Goal: Use online tool/utility: Utilize a website feature to perform a specific function

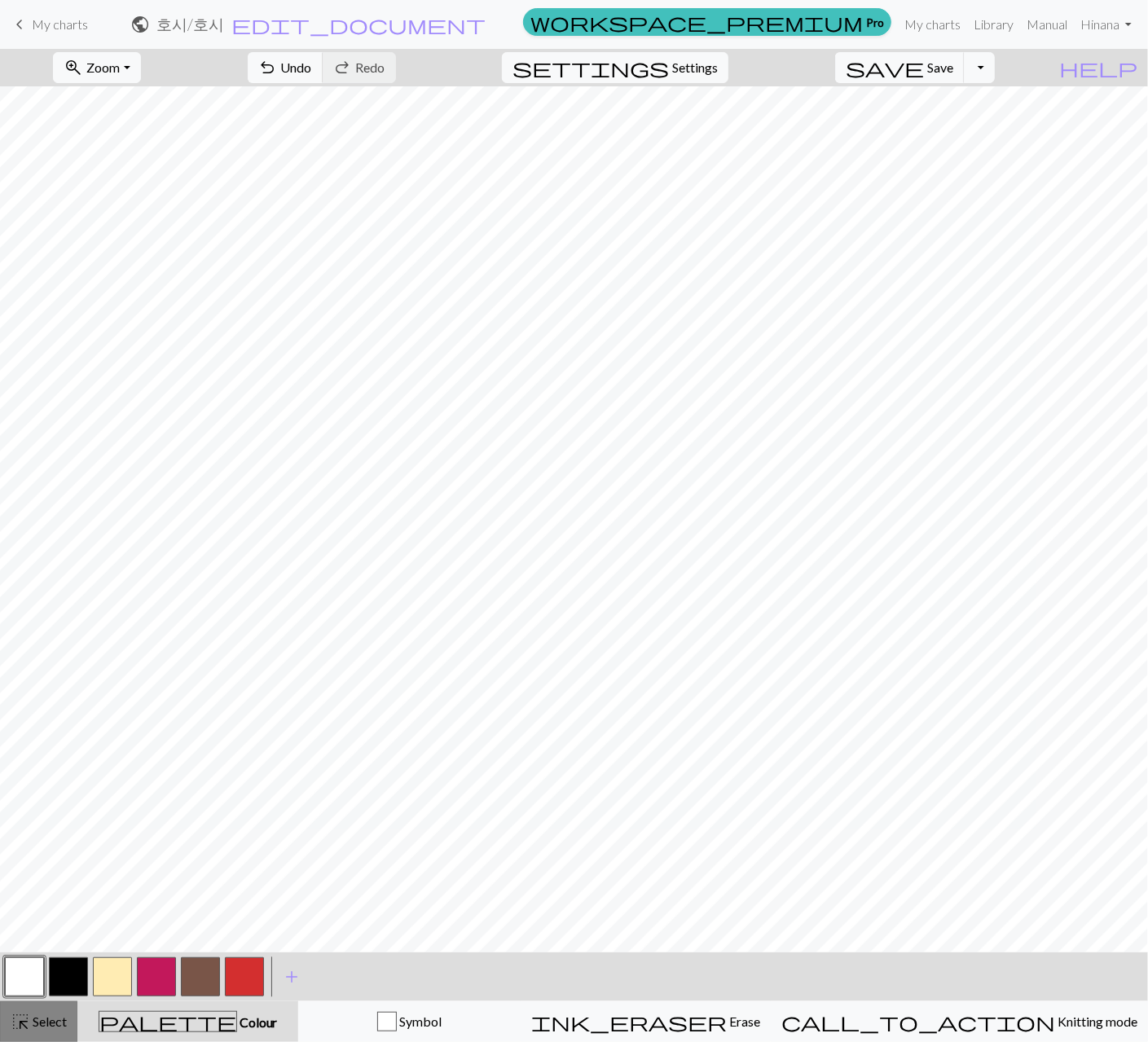
click at [21, 1022] on span "highlight_alt" at bounding box center [21, 1020] width 20 height 23
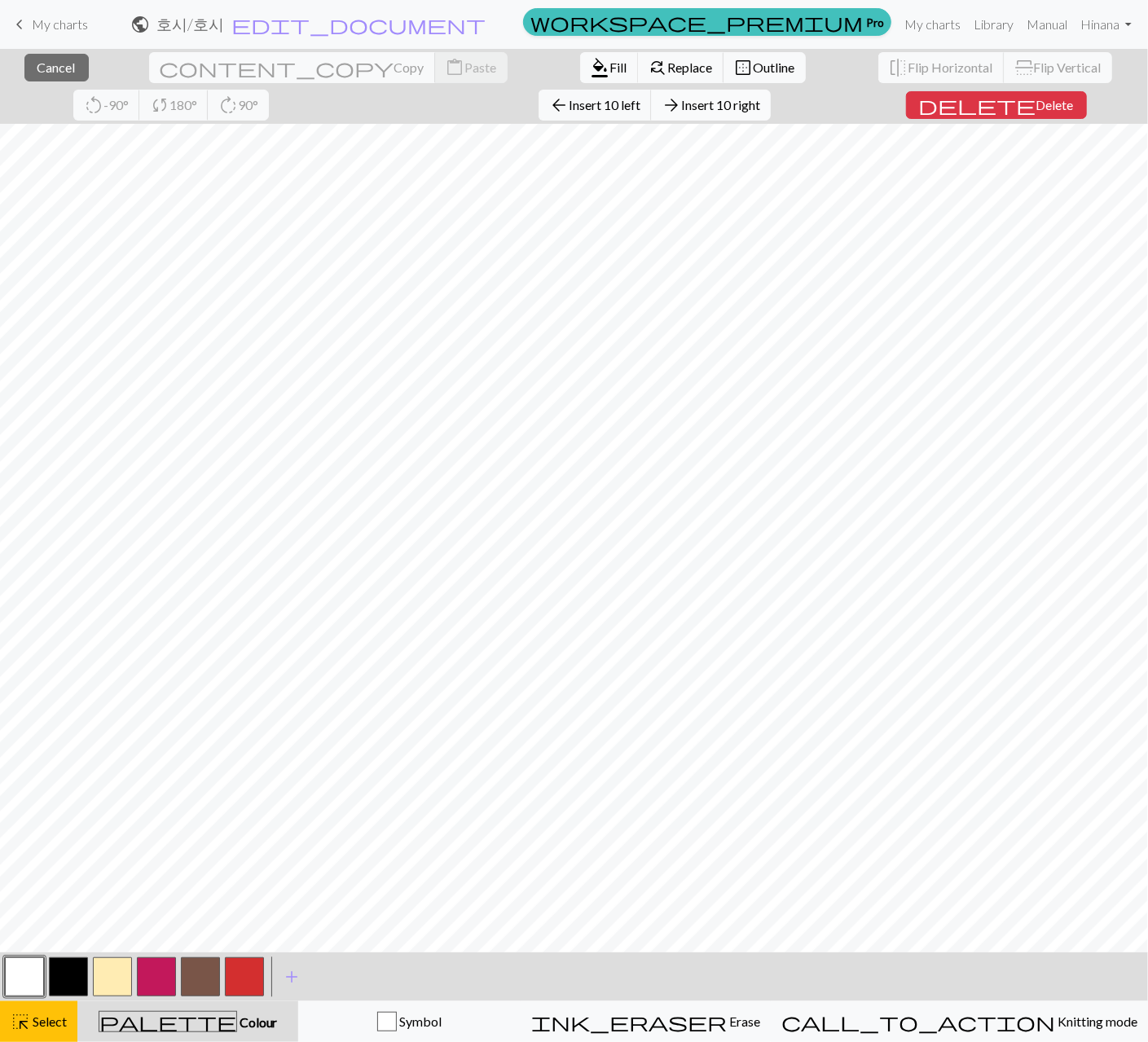
click at [681, 106] on span "Insert 10 right" at bounding box center [720, 105] width 79 height 16
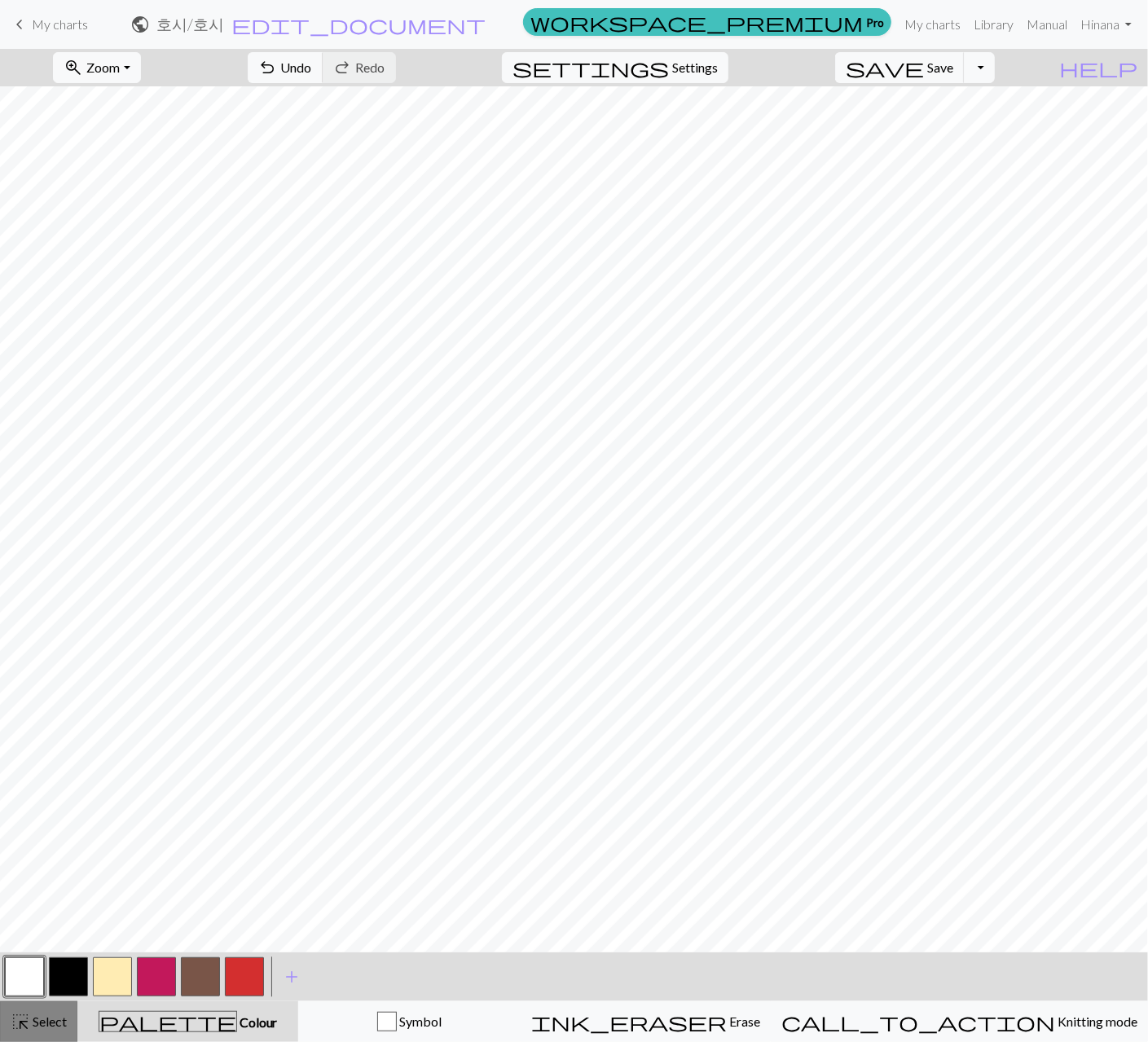
click at [50, 1013] on div "highlight_alt Select Select" at bounding box center [38, 1021] width 56 height 20
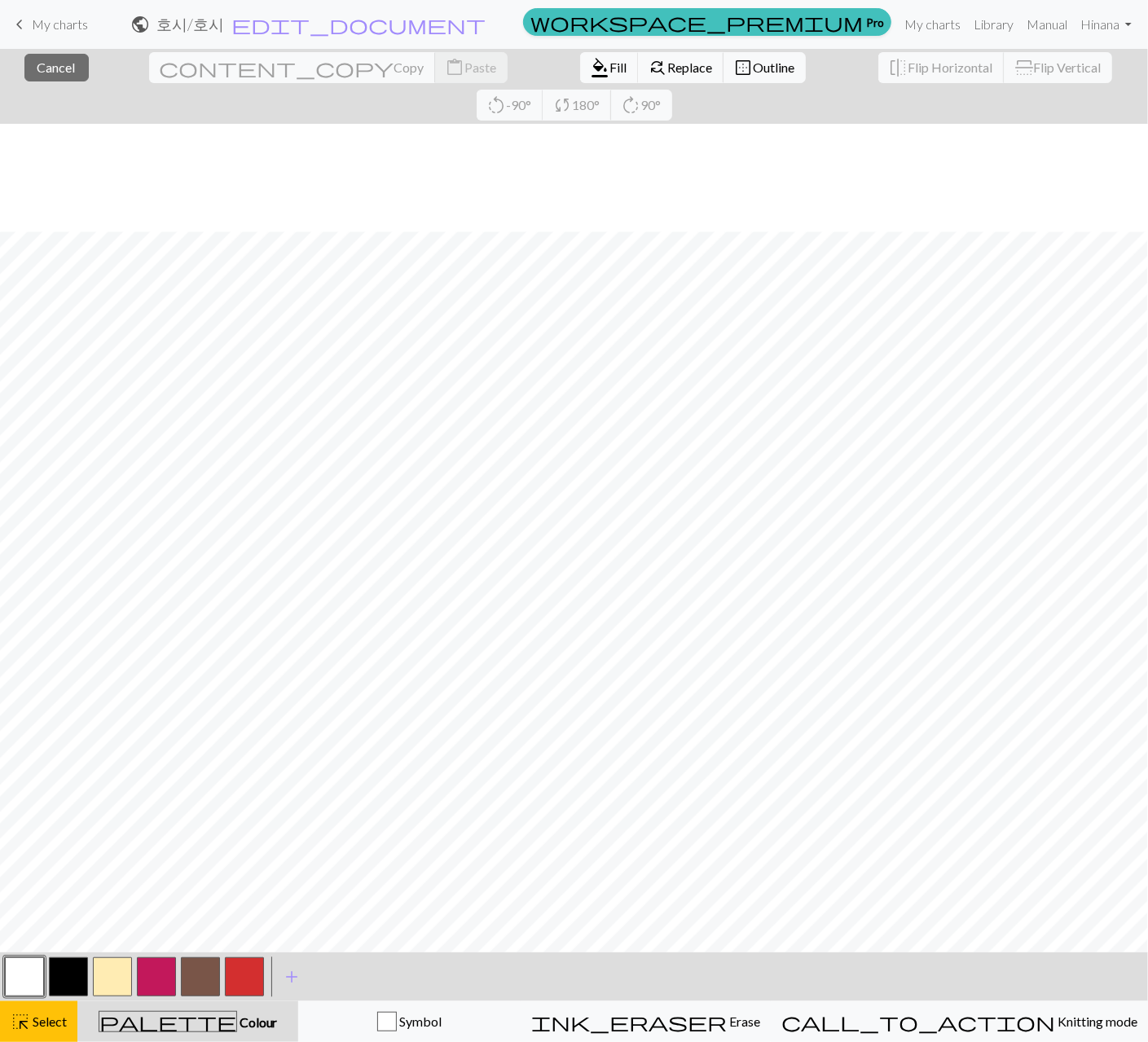
scroll to position [107, 0]
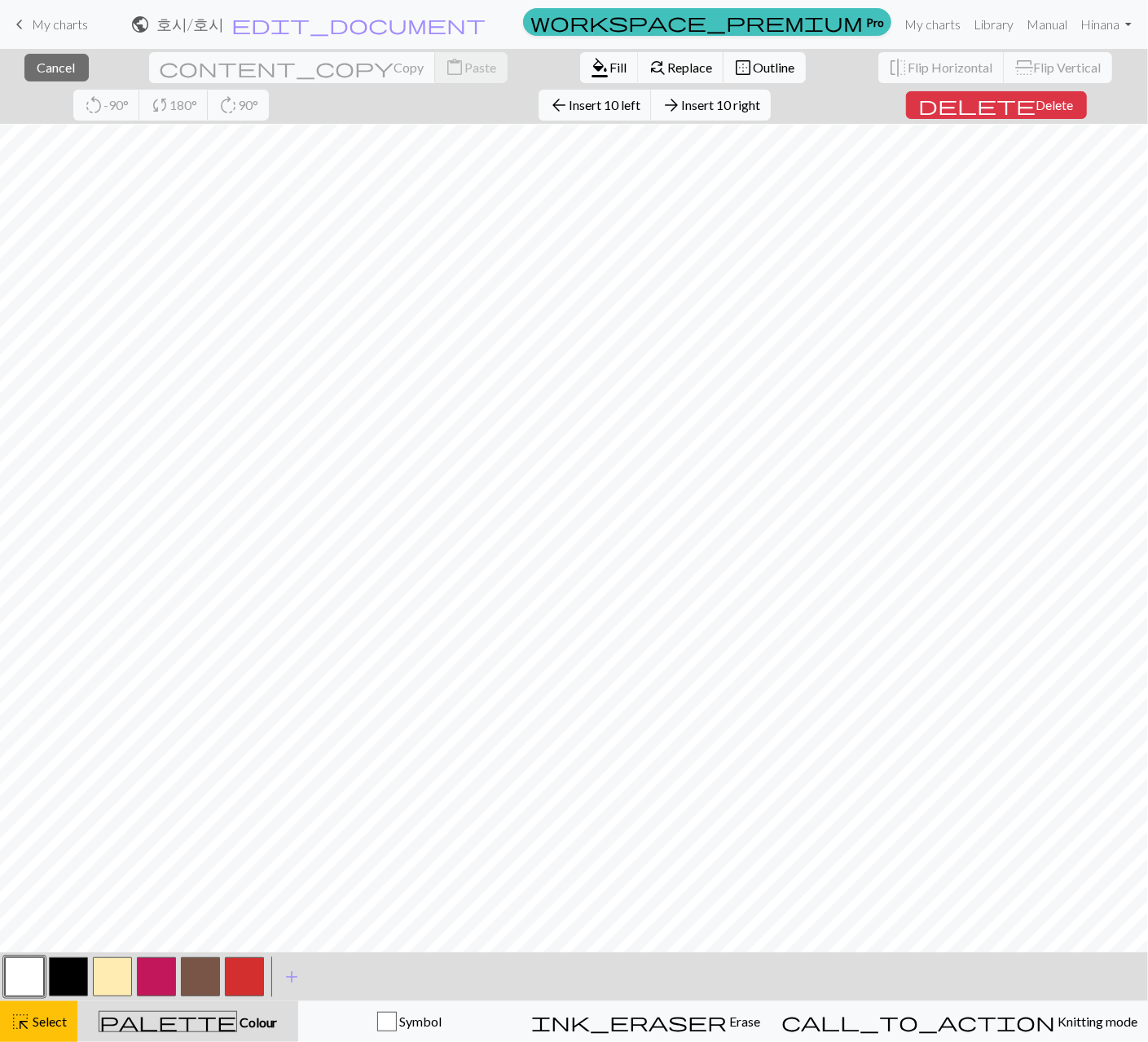
click at [681, 106] on span "Insert 10 right" at bounding box center [720, 105] width 79 height 16
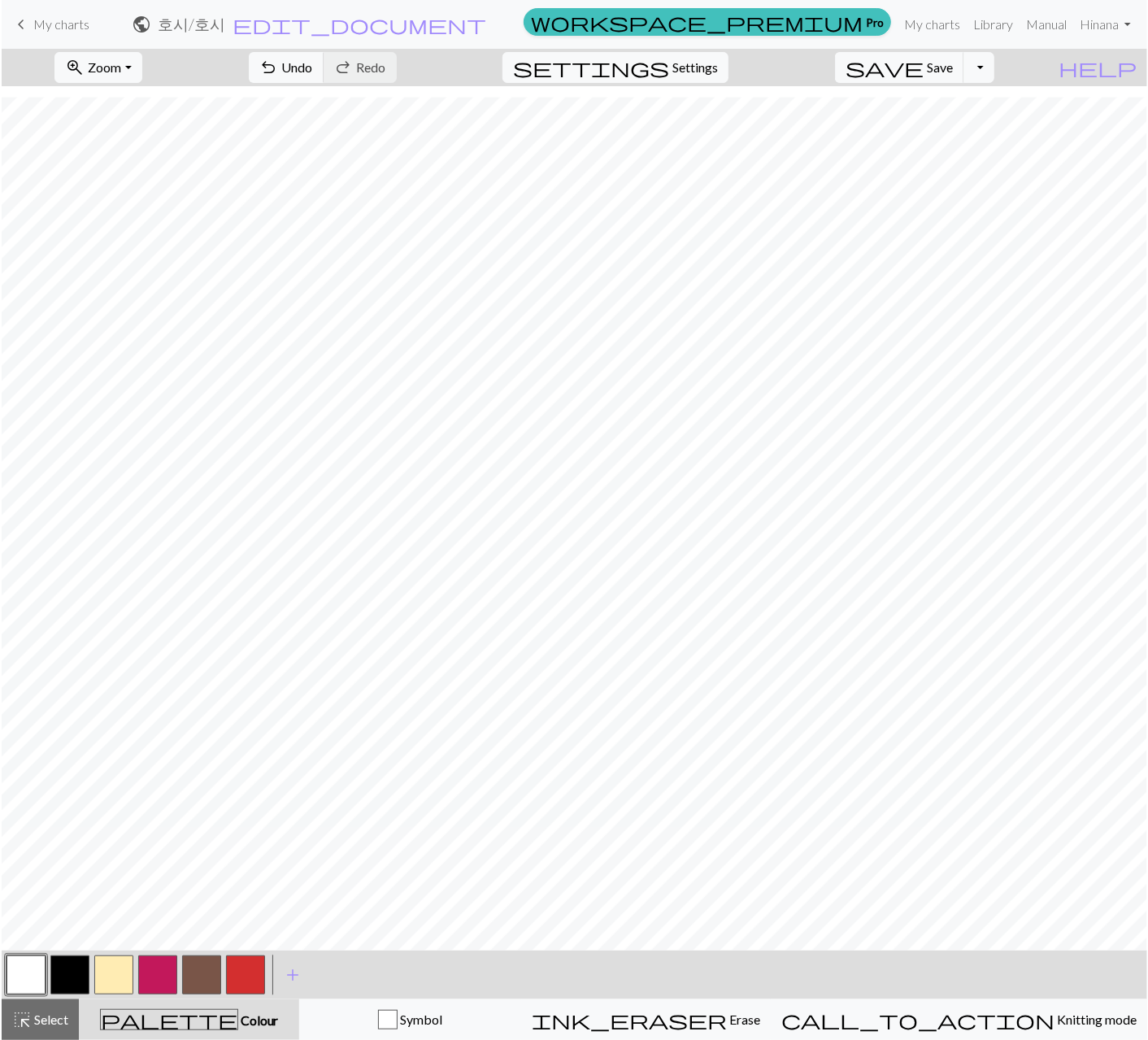
scroll to position [26, 0]
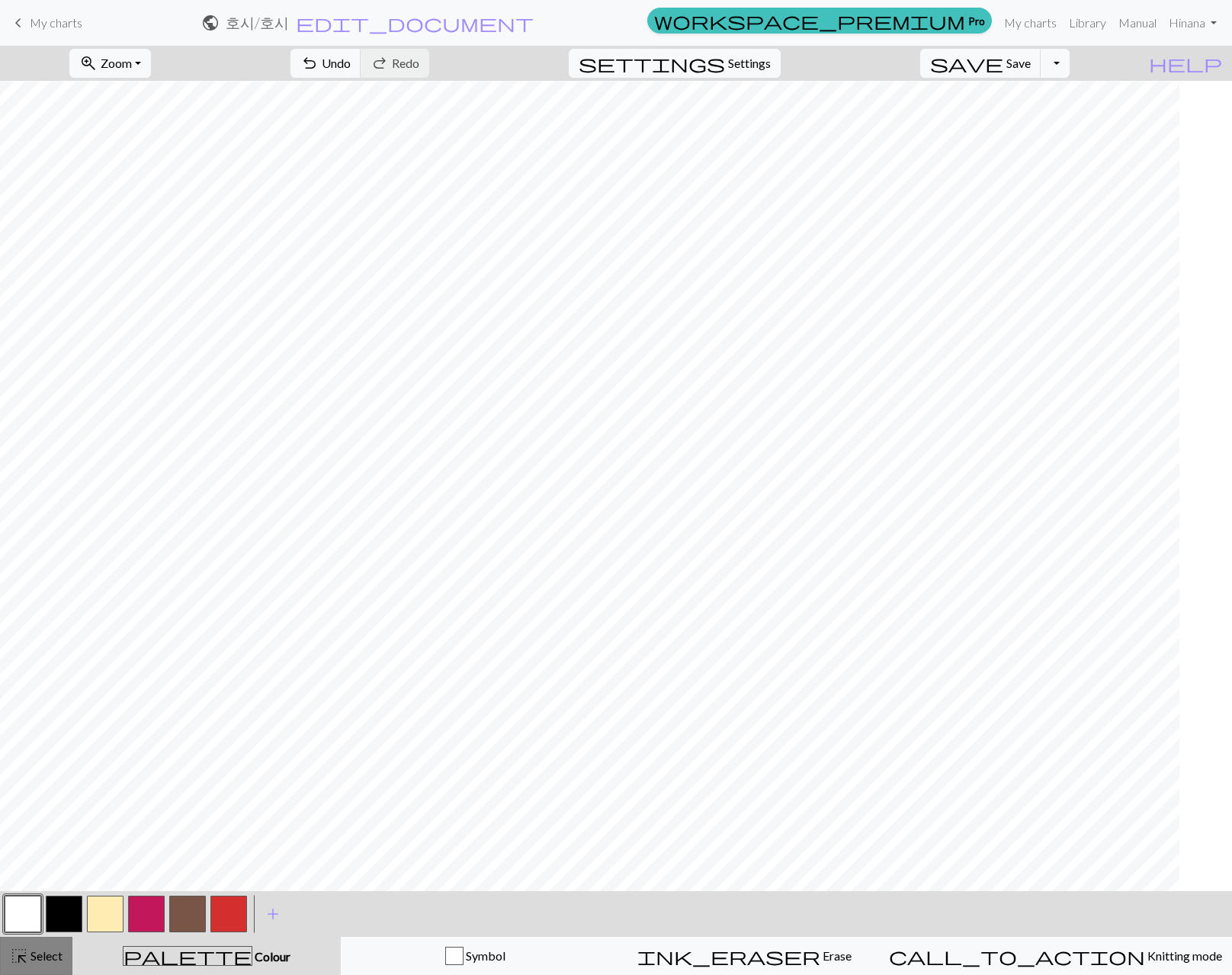
click at [32, 945] on button "highlight_alt Select Select" at bounding box center [36, 955] width 73 height 38
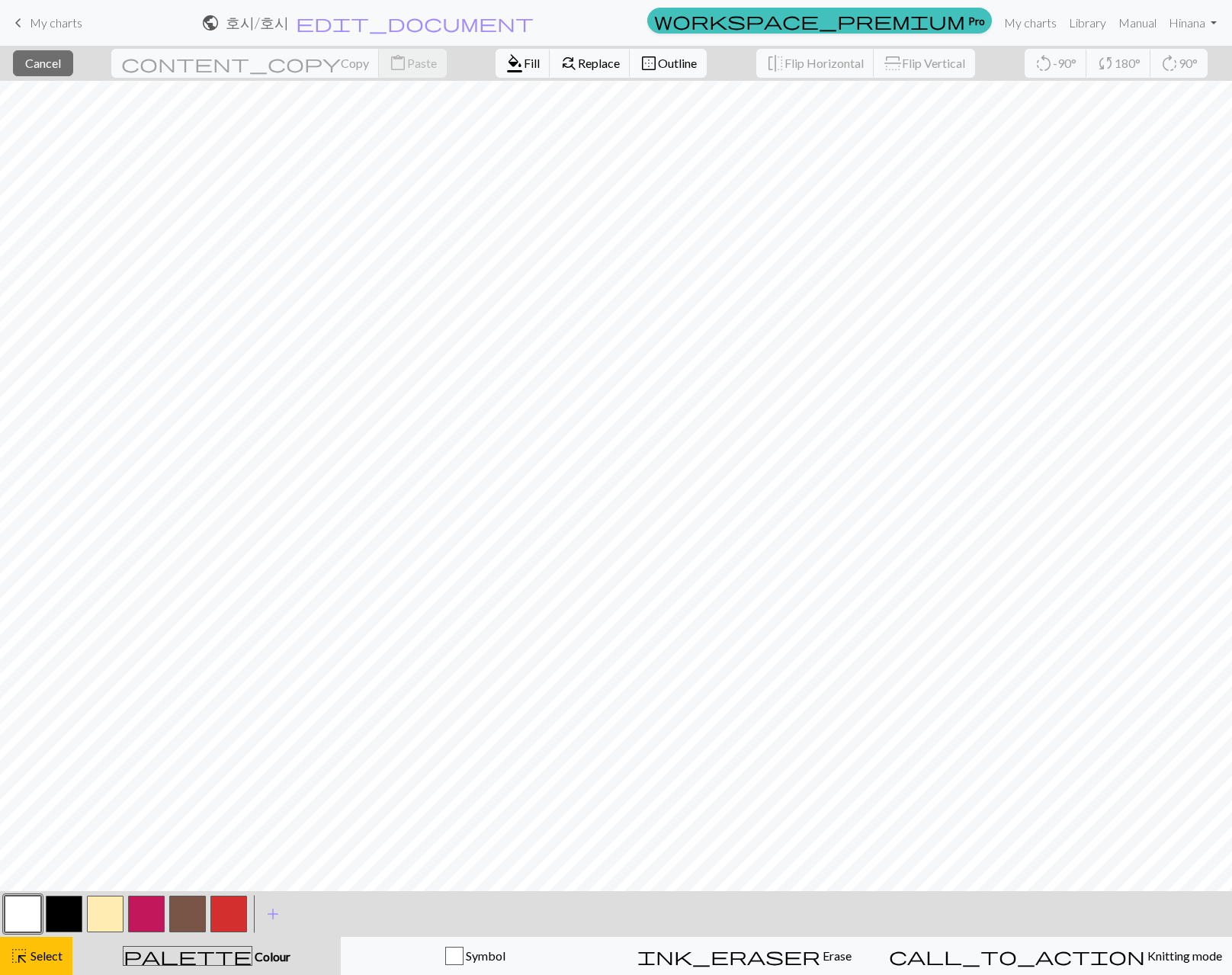
click at [224, 913] on button "button" at bounding box center [229, 914] width 37 height 37
click at [506, 61] on span "format_color_fill" at bounding box center [515, 62] width 18 height 21
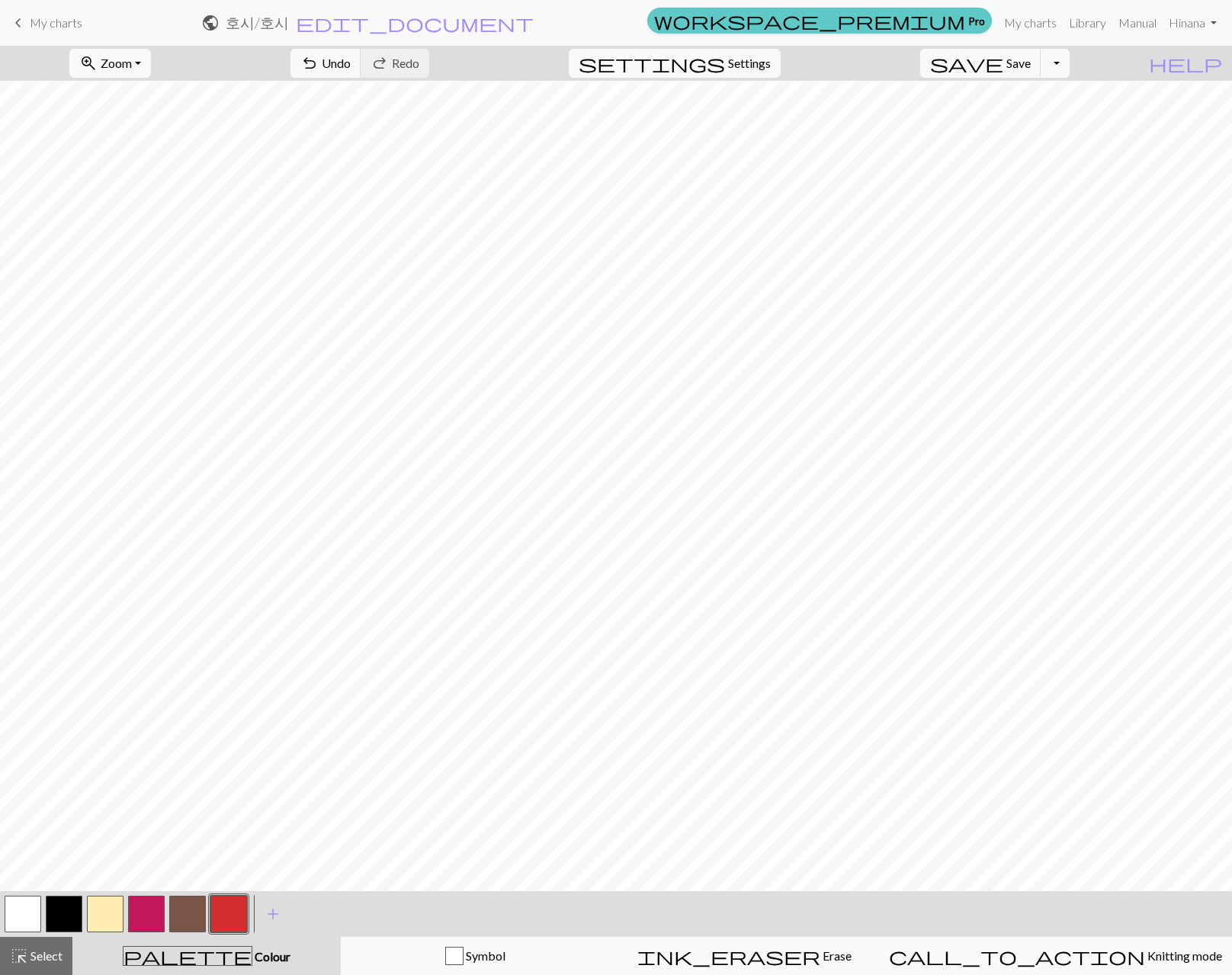
click at [38, 958] on span "Select" at bounding box center [45, 956] width 34 height 15
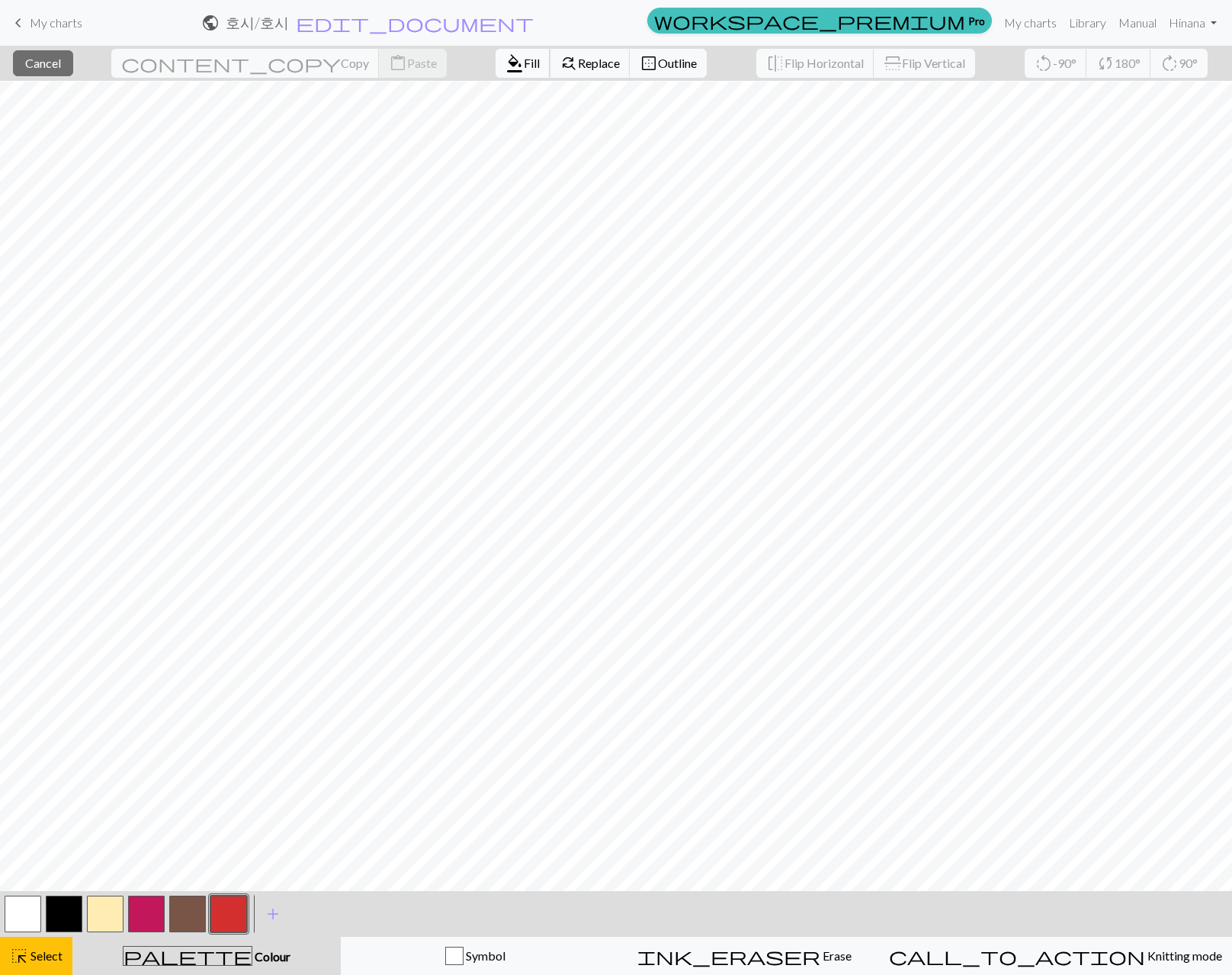
click at [524, 66] on span "Fill" at bounding box center [531, 63] width 16 height 15
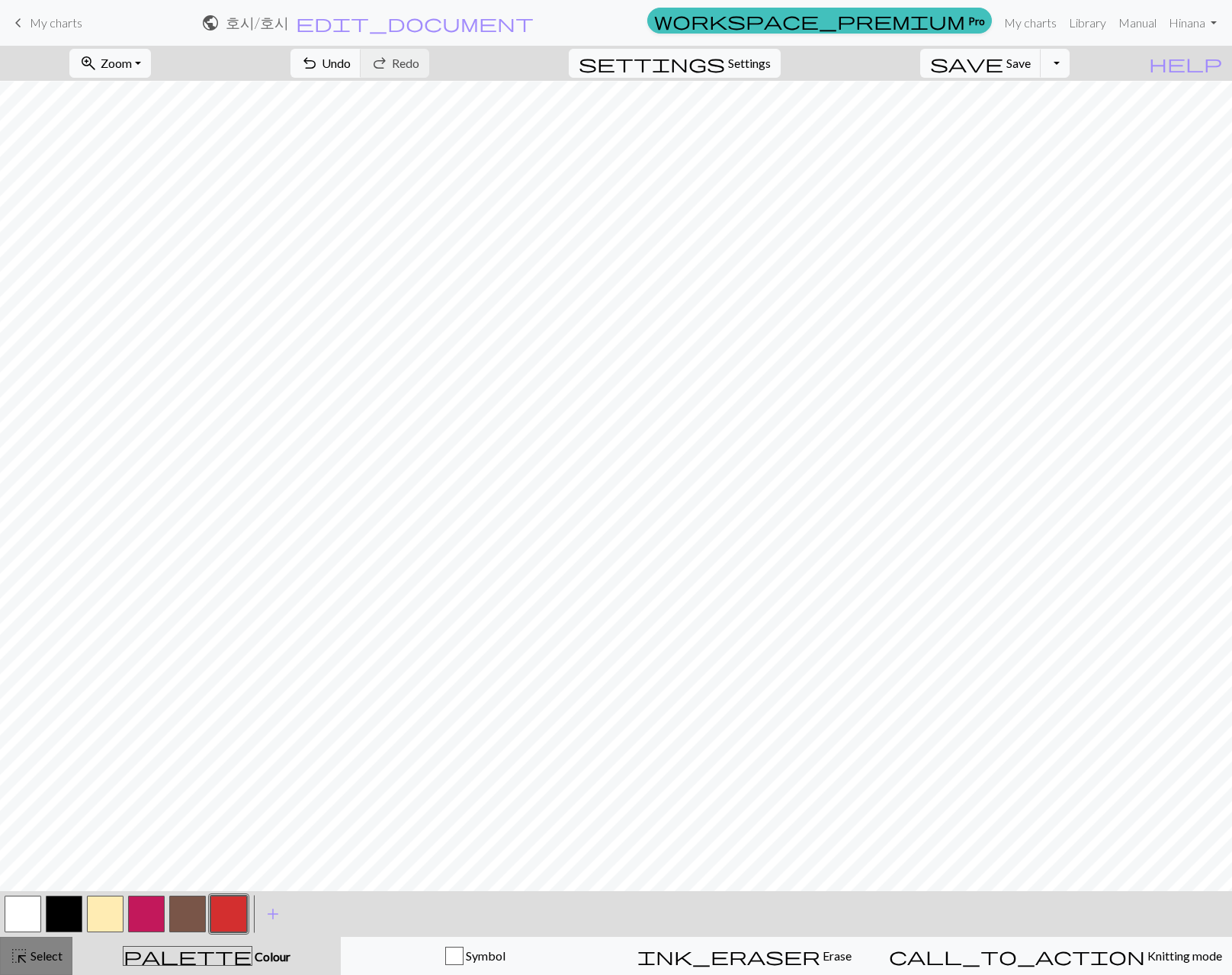
click at [42, 955] on span "Select" at bounding box center [45, 956] width 34 height 15
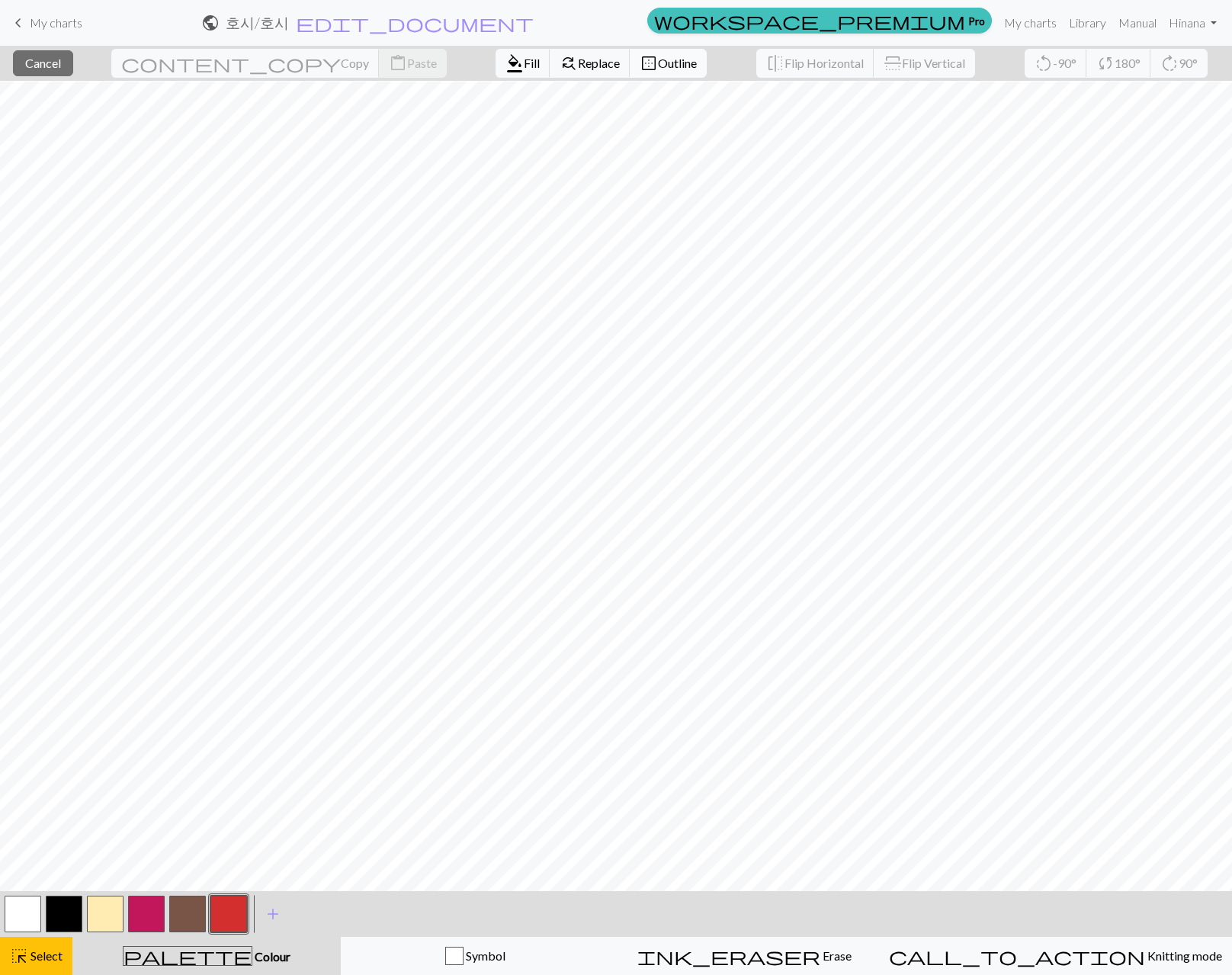
click at [658, 56] on span "Outline" at bounding box center [678, 63] width 39 height 15
